Goal: Information Seeking & Learning: Understand process/instructions

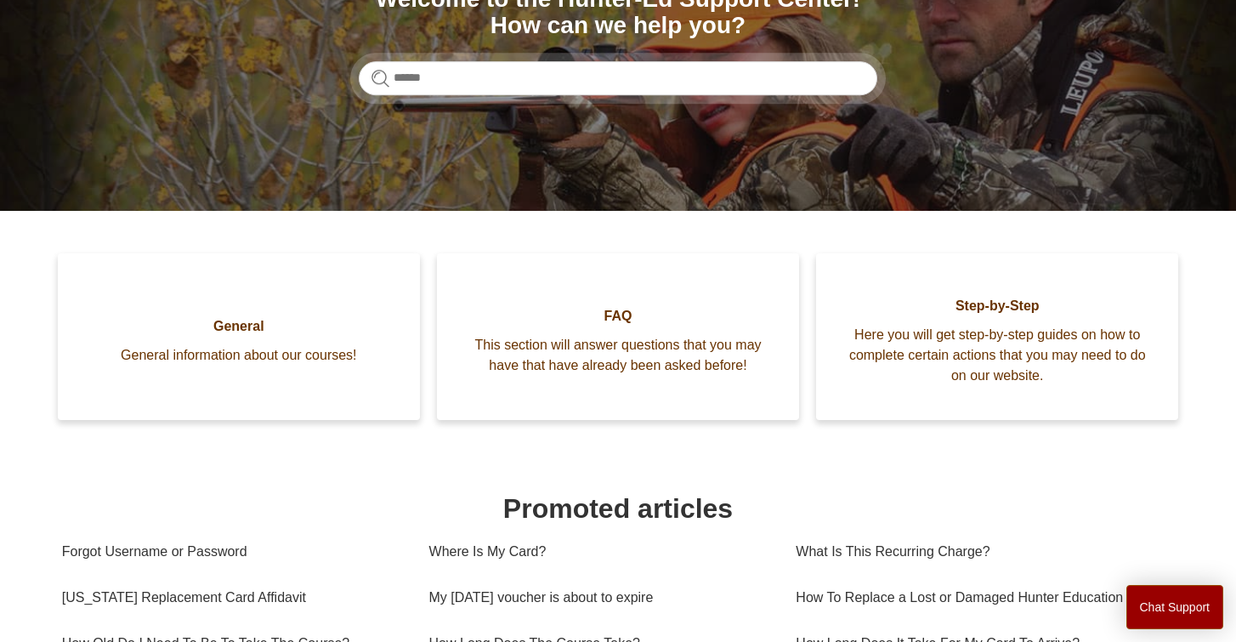
scroll to position [287, 0]
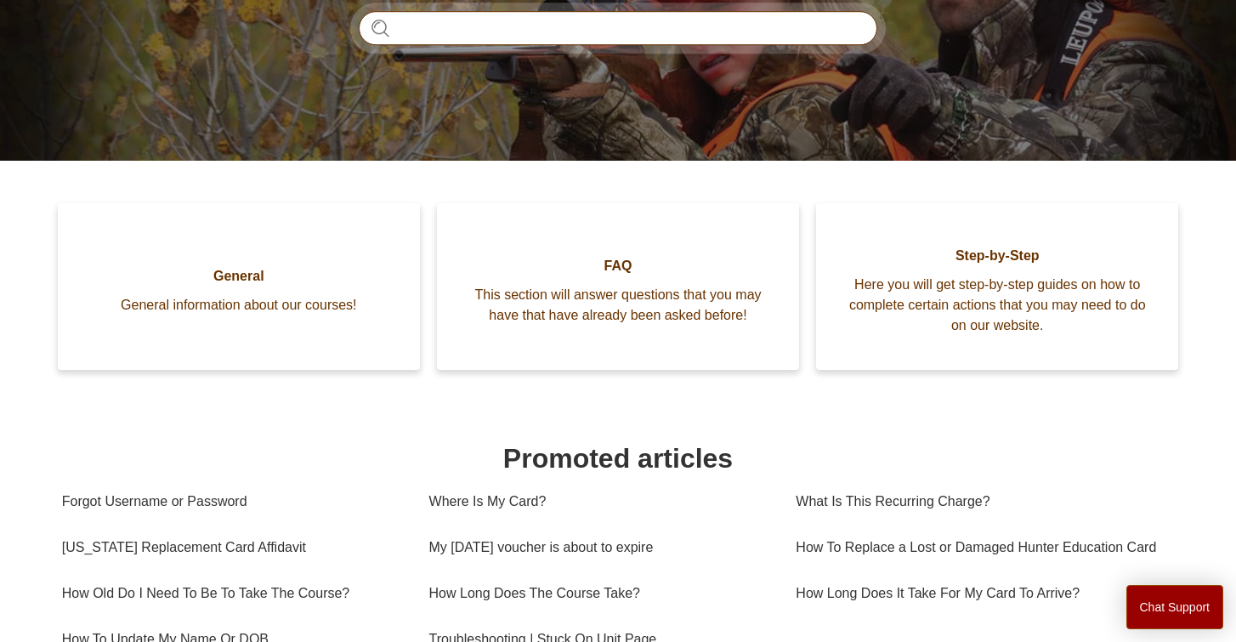
click at [496, 34] on input "Search" at bounding box center [618, 28] width 519 height 34
click at [743, 28] on input "**********" at bounding box center [618, 28] width 519 height 34
type input "**********"
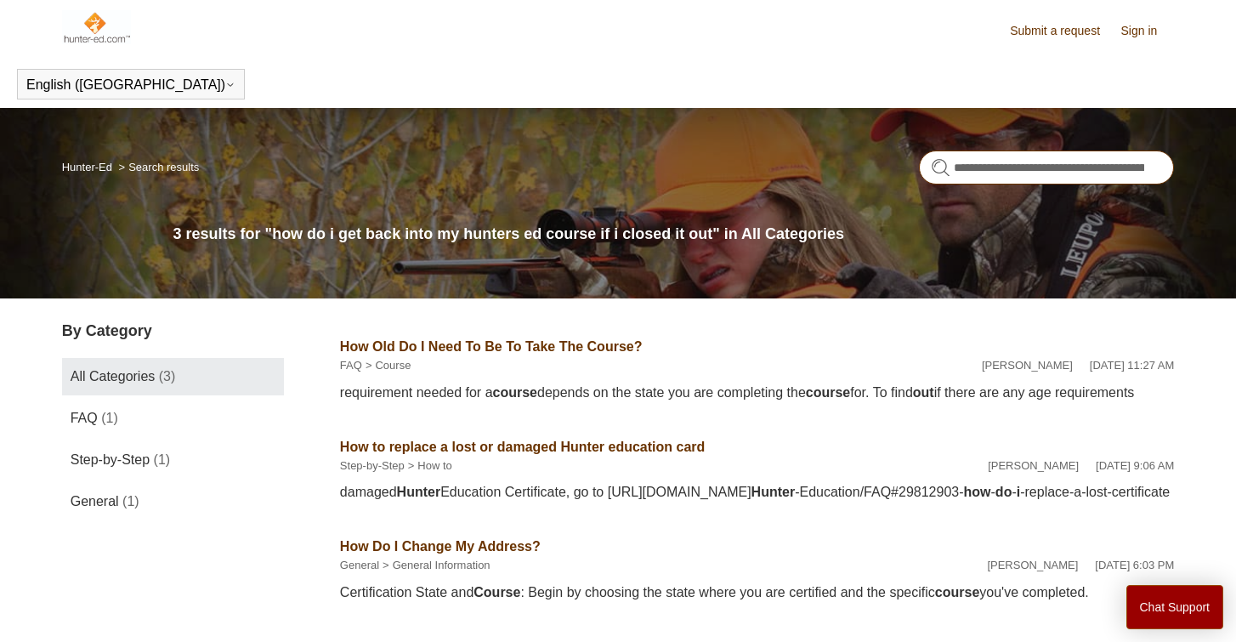
click at [1076, 163] on input "**********" at bounding box center [1046, 167] width 255 height 34
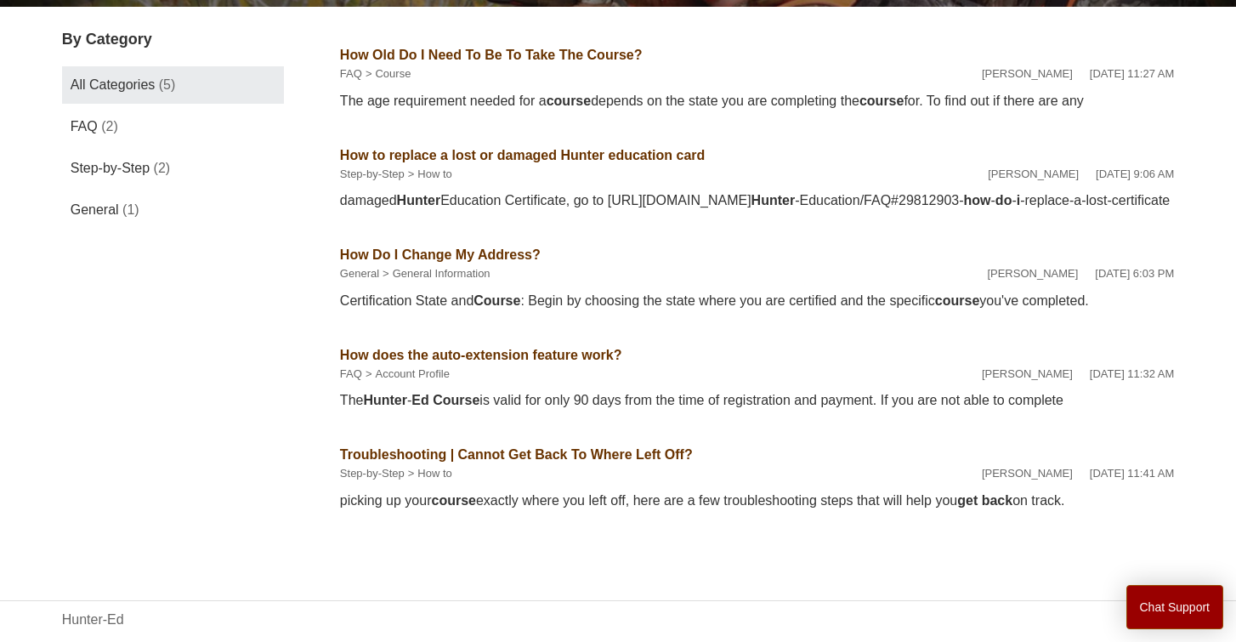
scroll to position [296, 0]
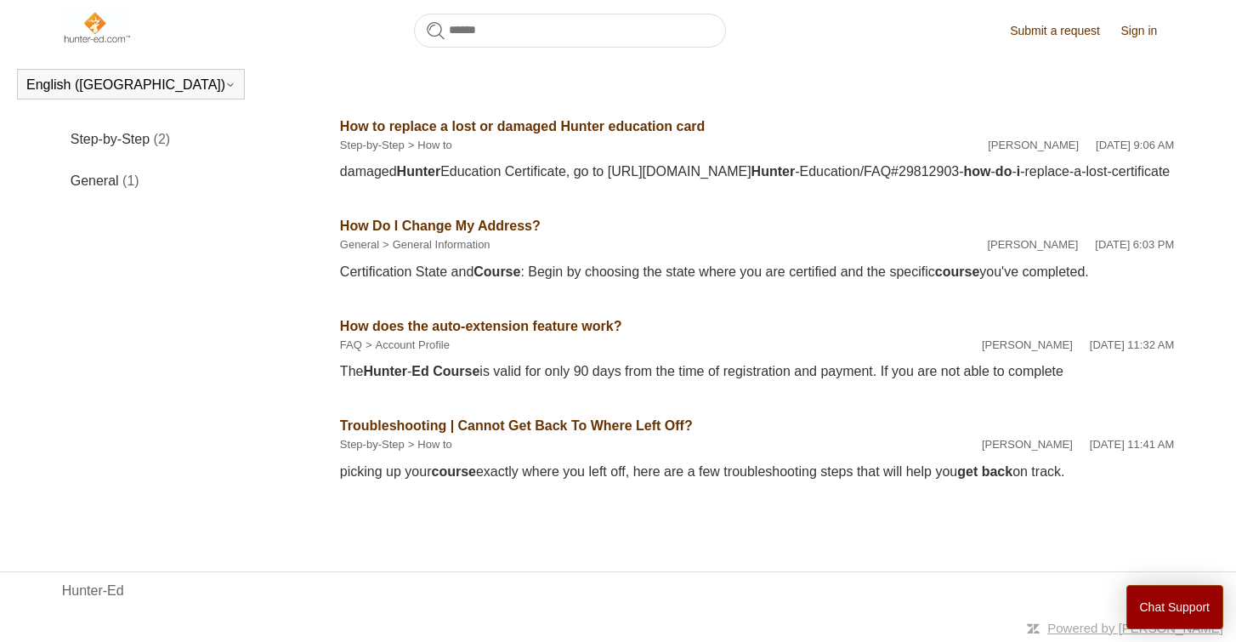
click at [543, 427] on link "Troubleshooting | Cannot Get Back To Where Left Off?" at bounding box center [516, 425] width 353 height 14
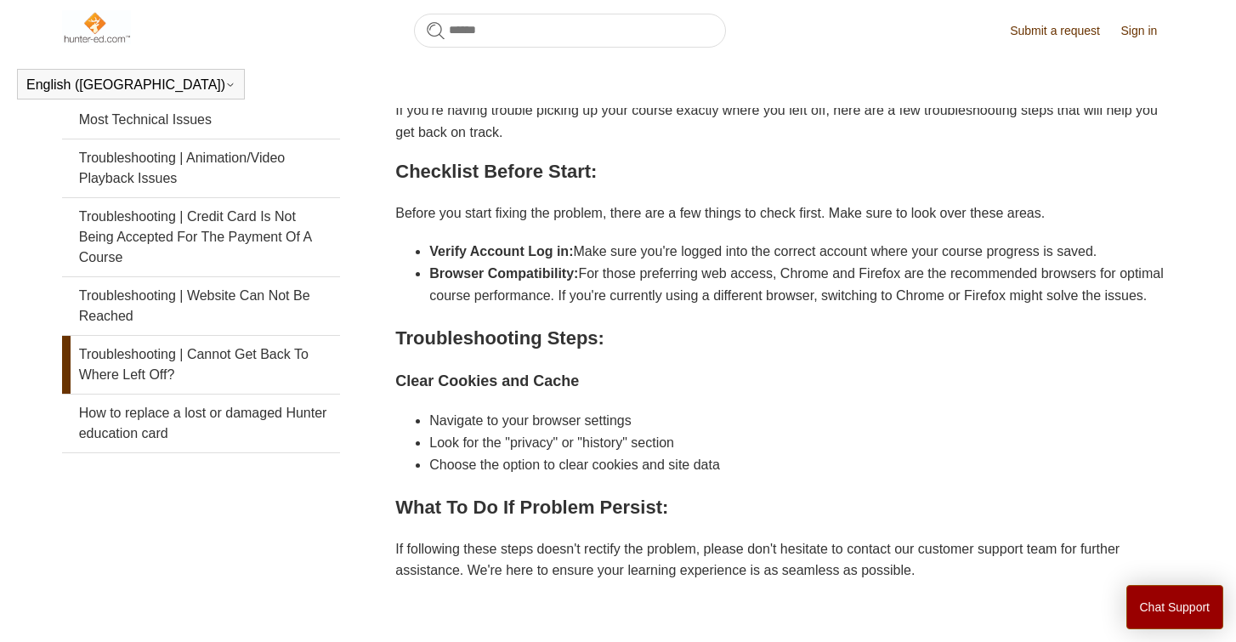
scroll to position [384, 0]
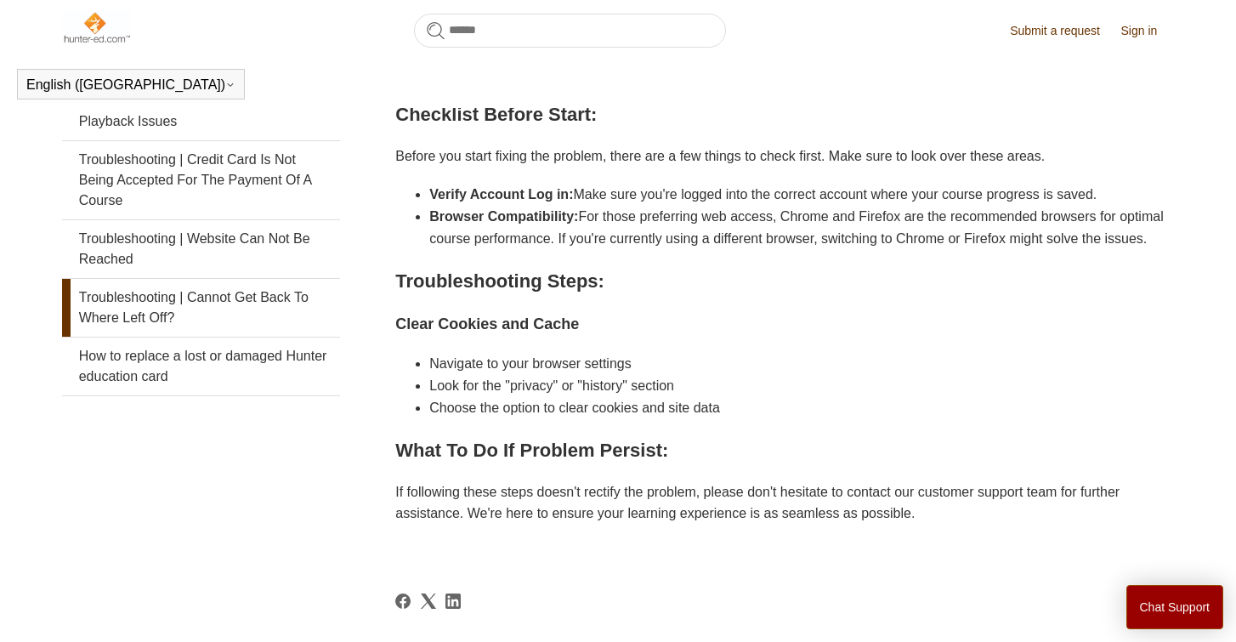
click at [287, 298] on link "Troubleshooting | Cannot Get Back To Where Left Off?" at bounding box center [201, 308] width 278 height 58
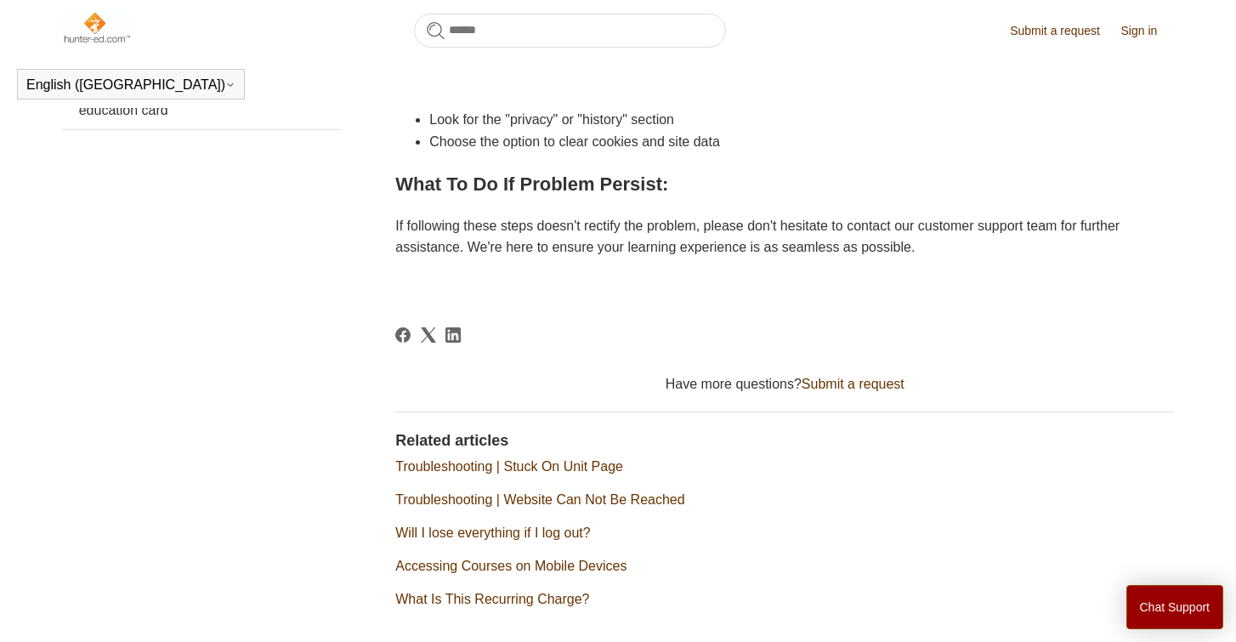
scroll to position [792, 0]
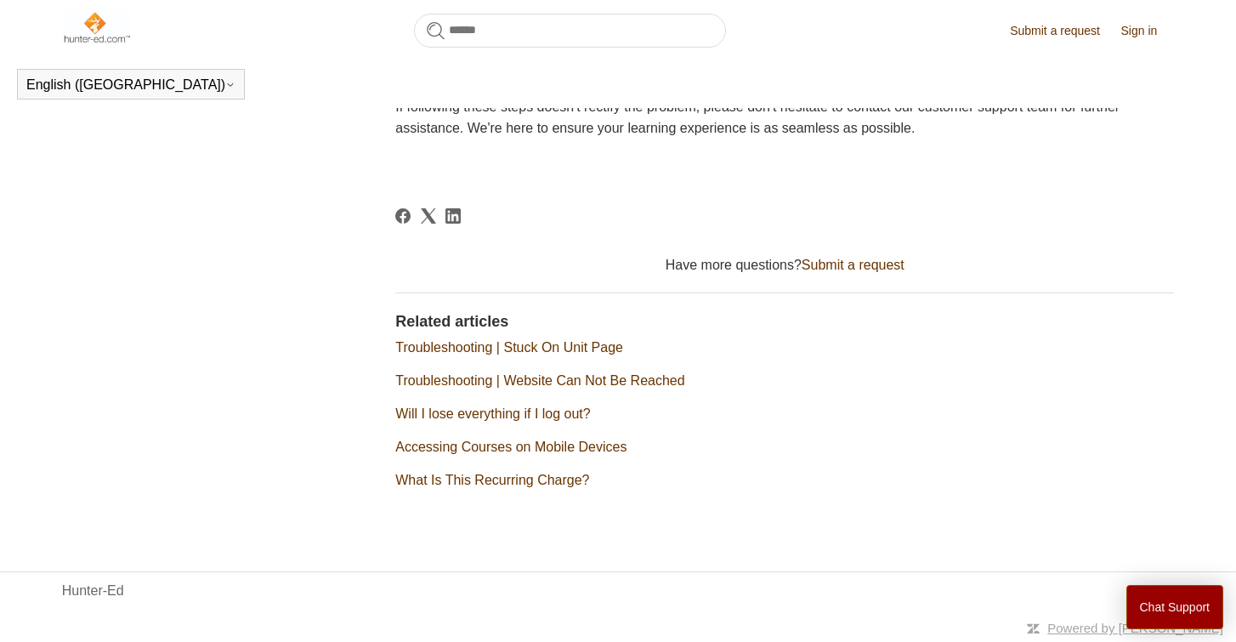
click at [537, 409] on link "Will I lose everything if I log out?" at bounding box center [492, 413] width 195 height 14
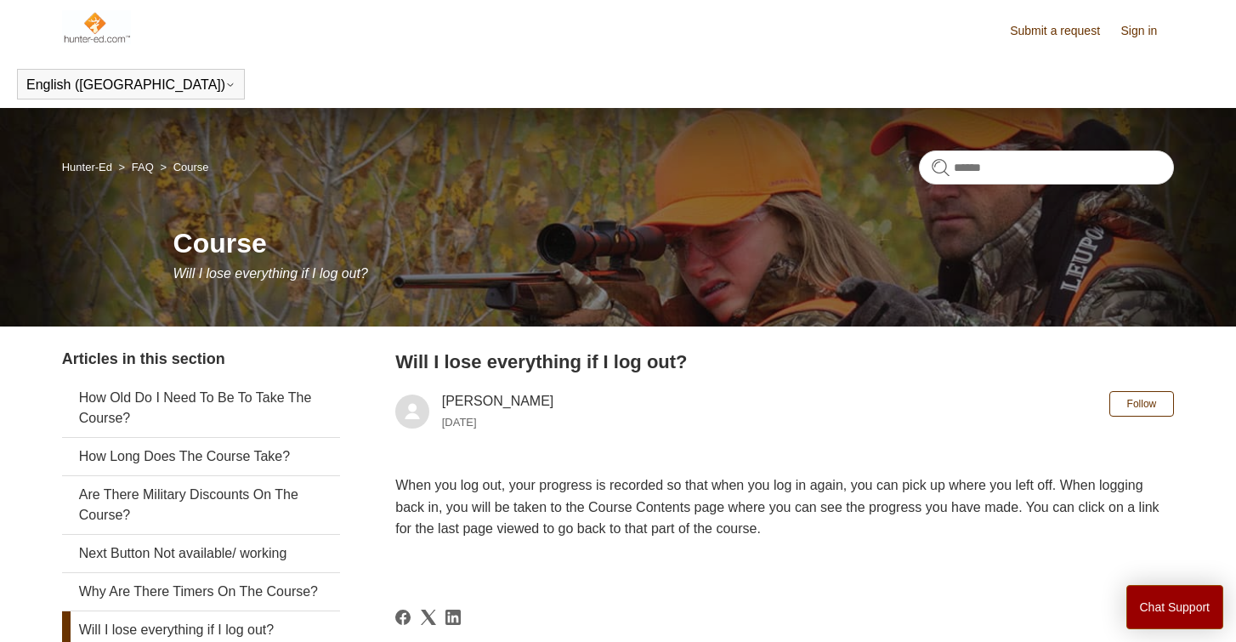
click at [1155, 23] on link "Sign in" at bounding box center [1148, 31] width 54 height 18
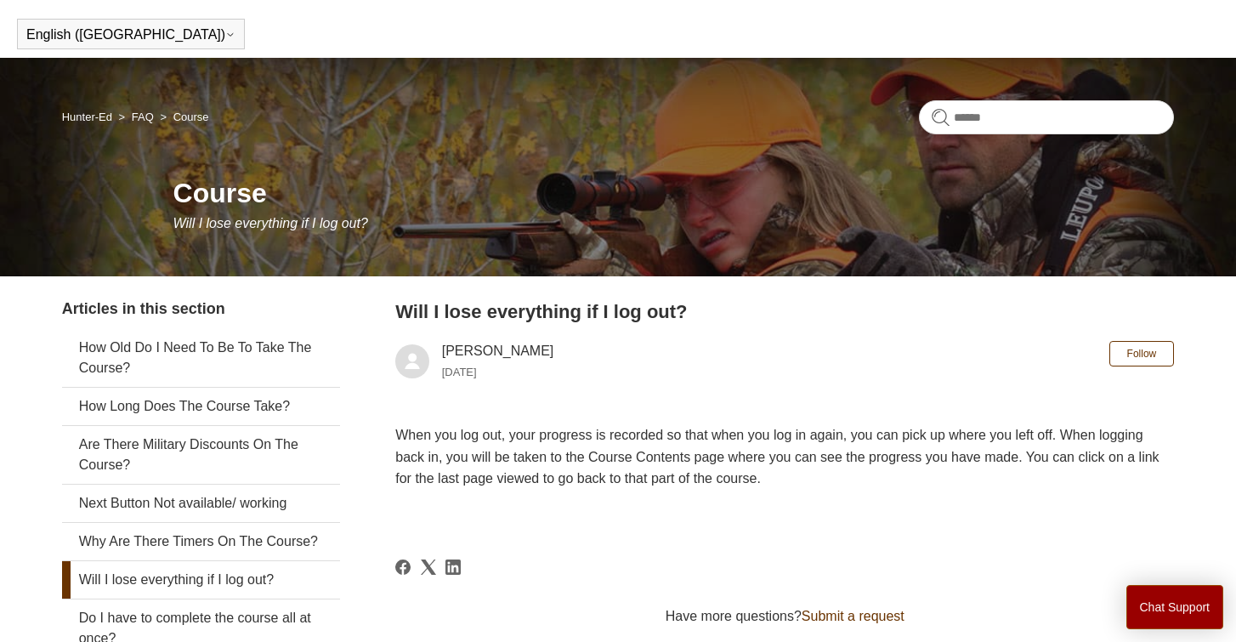
click at [109, 120] on link "Hunter-Ed" at bounding box center [87, 117] width 50 height 13
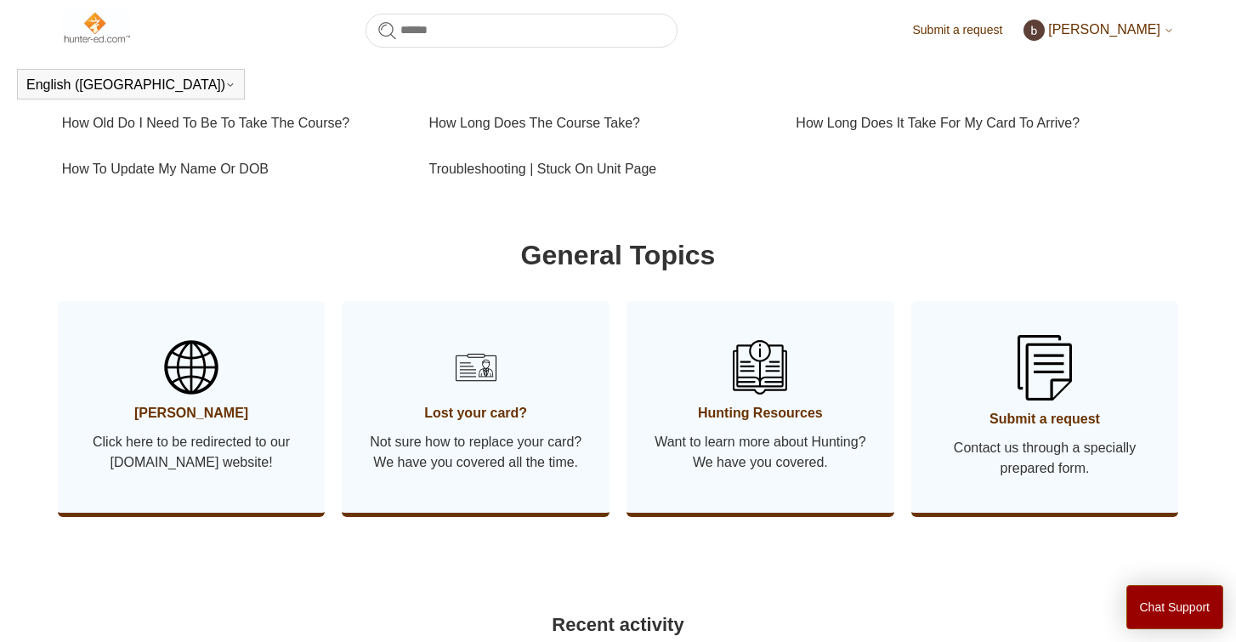
scroll to position [715, 0]
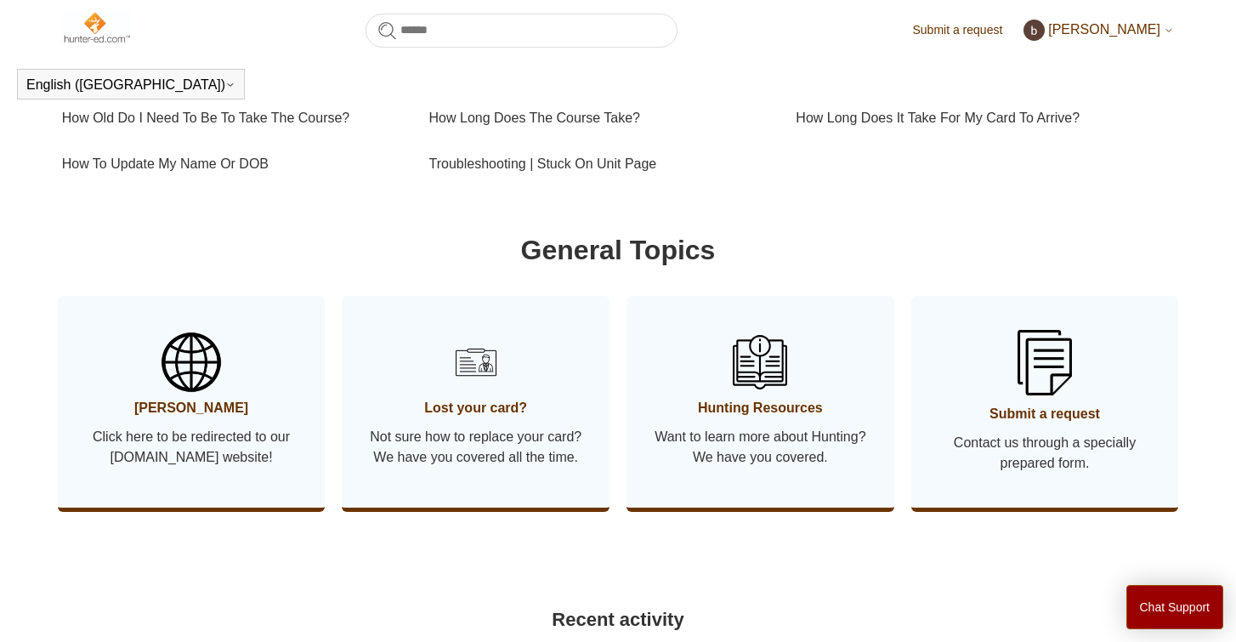
click at [253, 418] on span "[PERSON_NAME]" at bounding box center [191, 408] width 217 height 20
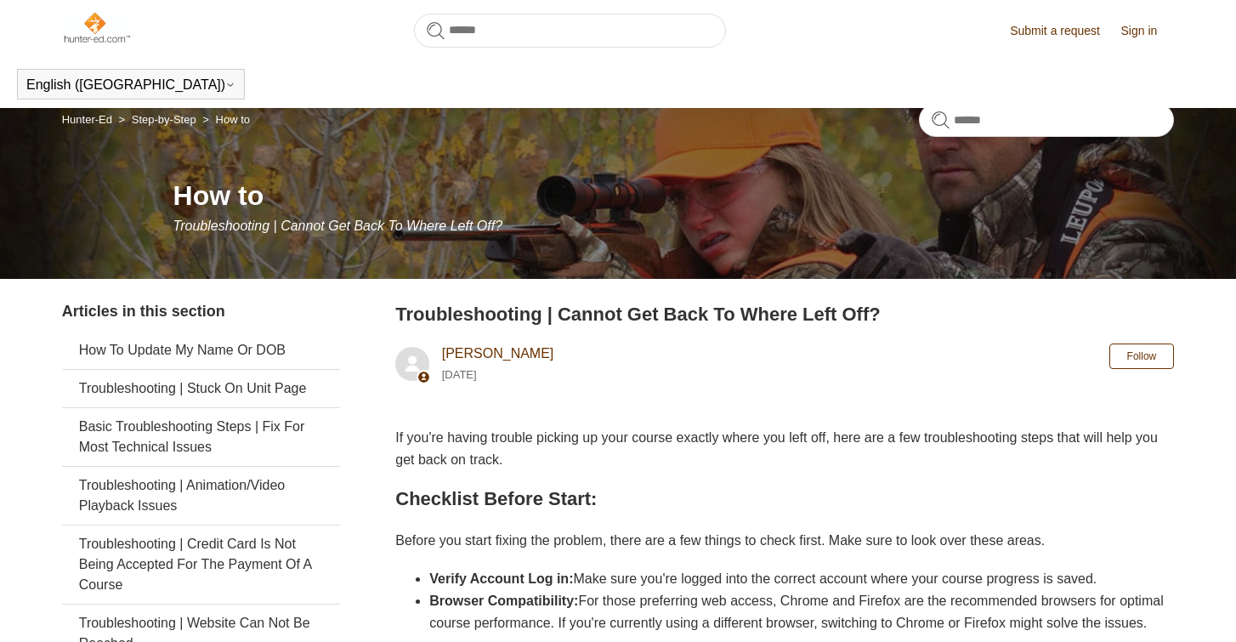
scroll to position [792, 0]
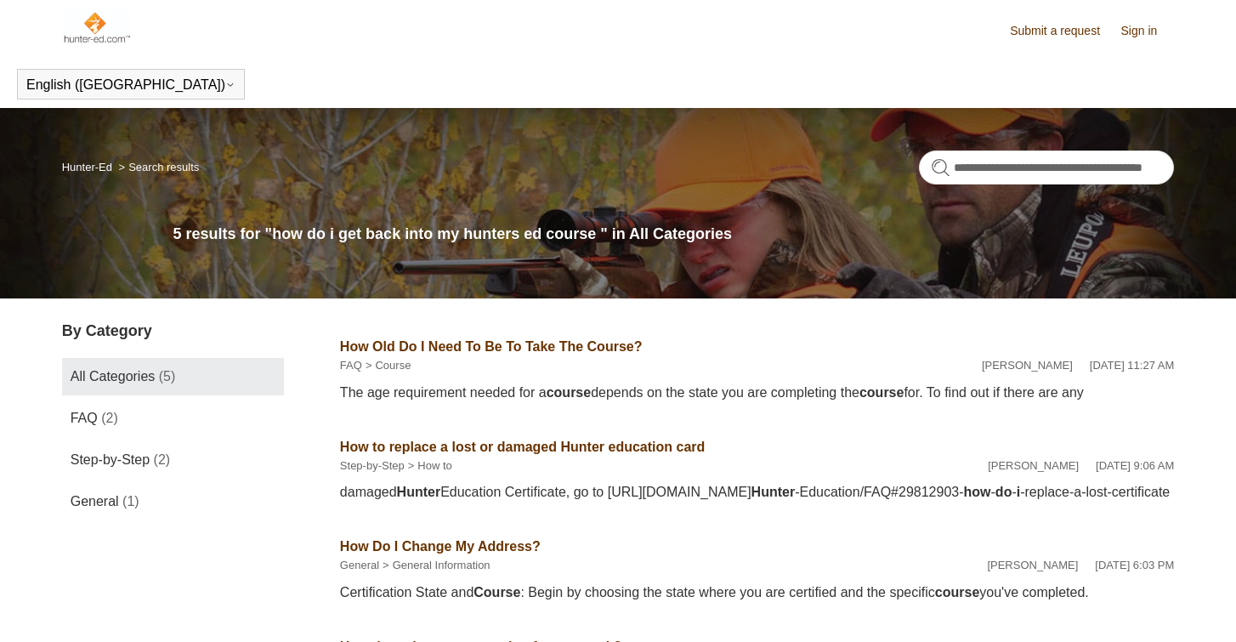
scroll to position [292, 0]
